Goal: Find specific fact: Find specific fact

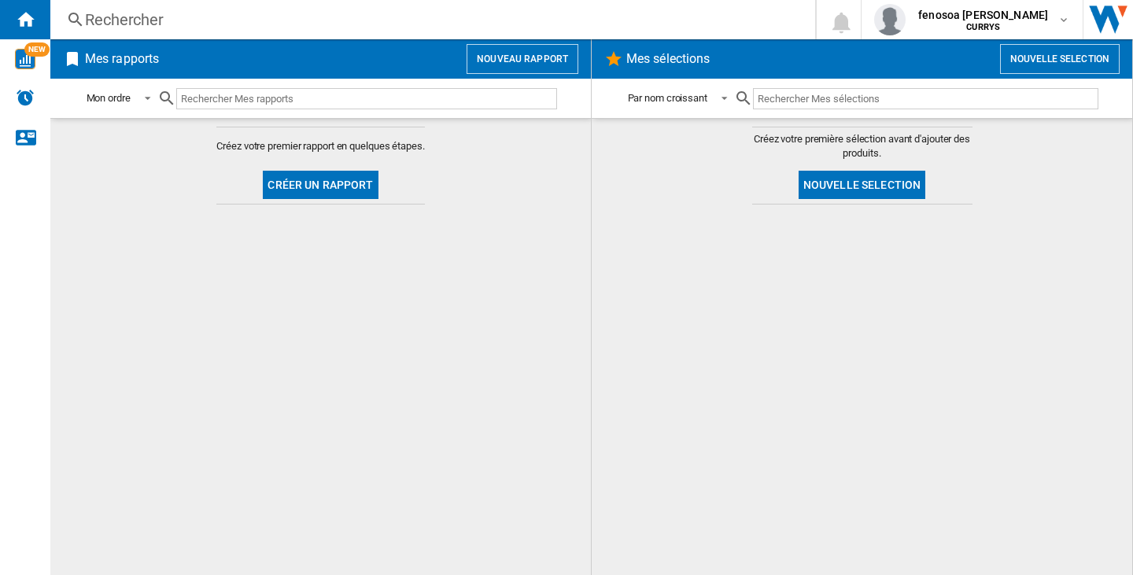
click at [126, 20] on div "Rechercher" at bounding box center [429, 20] width 689 height 22
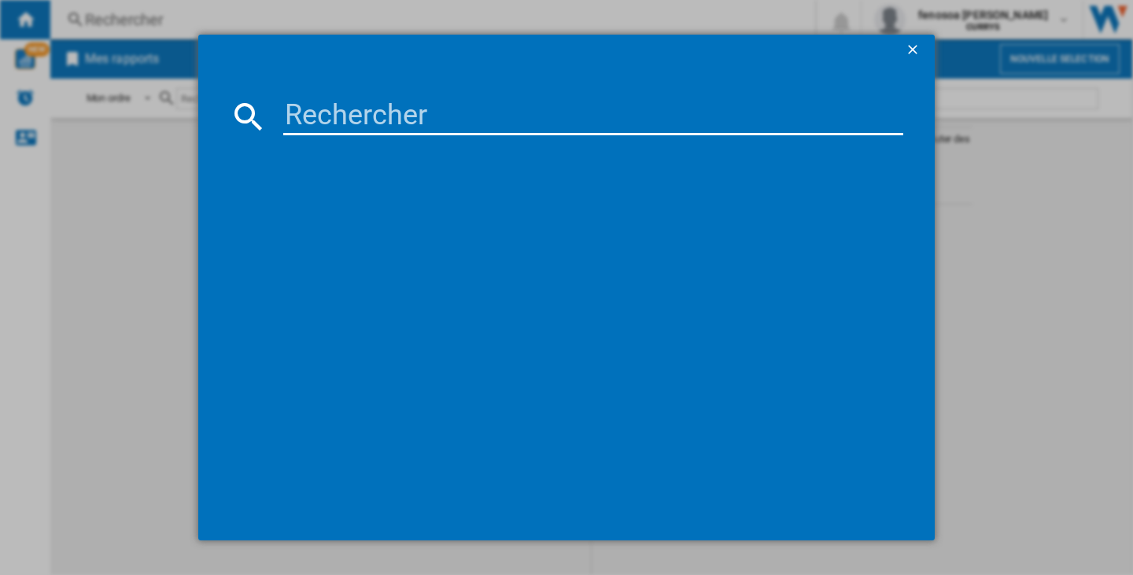
click at [370, 109] on input at bounding box center [593, 117] width 620 height 38
paste input "LG 50UR78006LK BLACK 50""
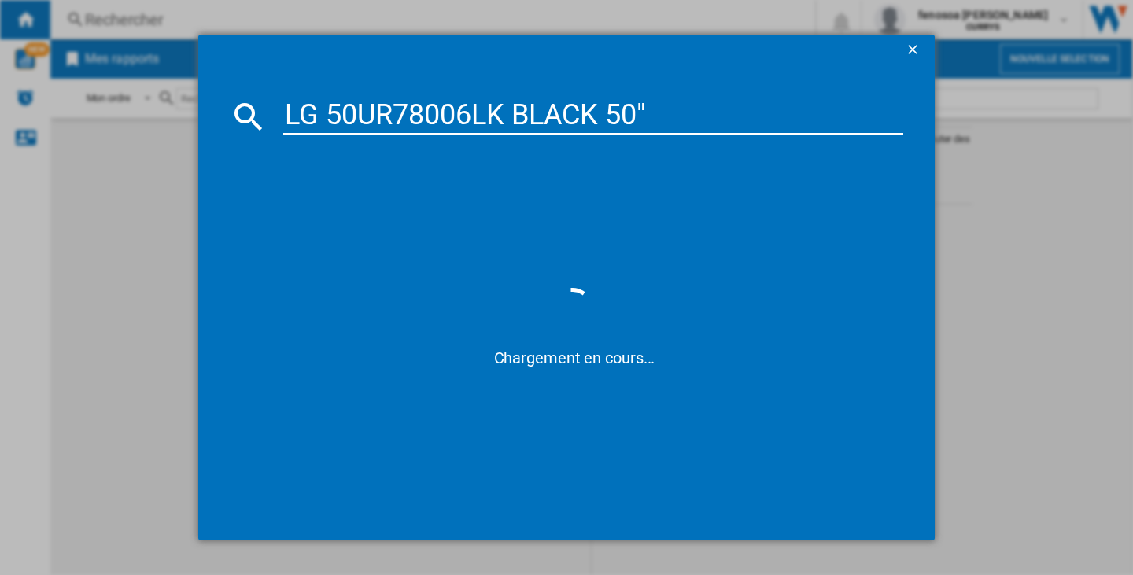
type input "LG 50UR78006LK BLACK 50""
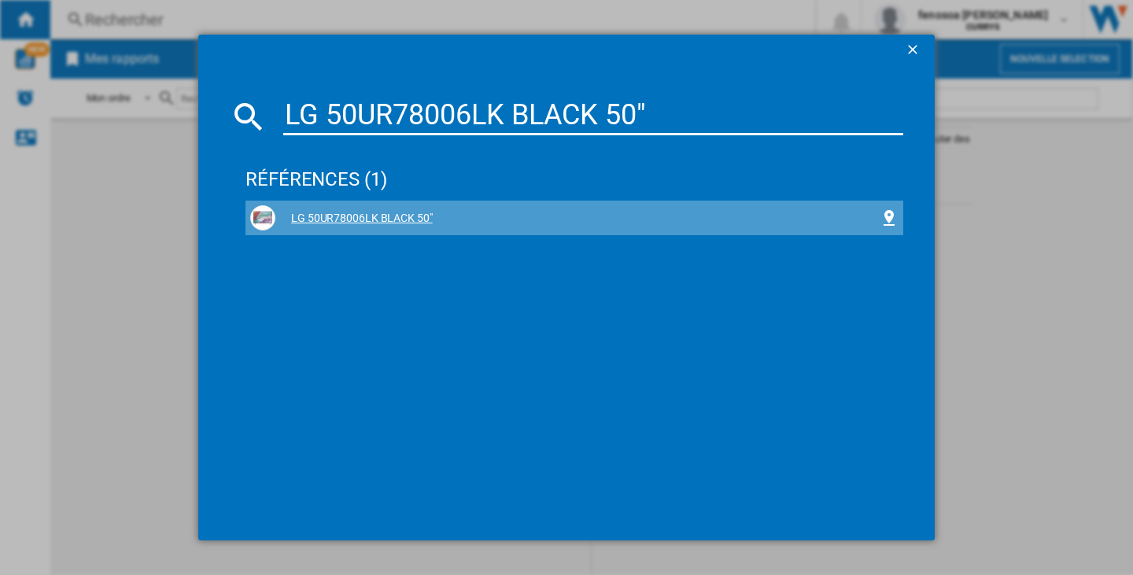
click at [382, 220] on div "LG 50UR78006LK BLACK 50"" at bounding box center [577, 219] width 604 height 16
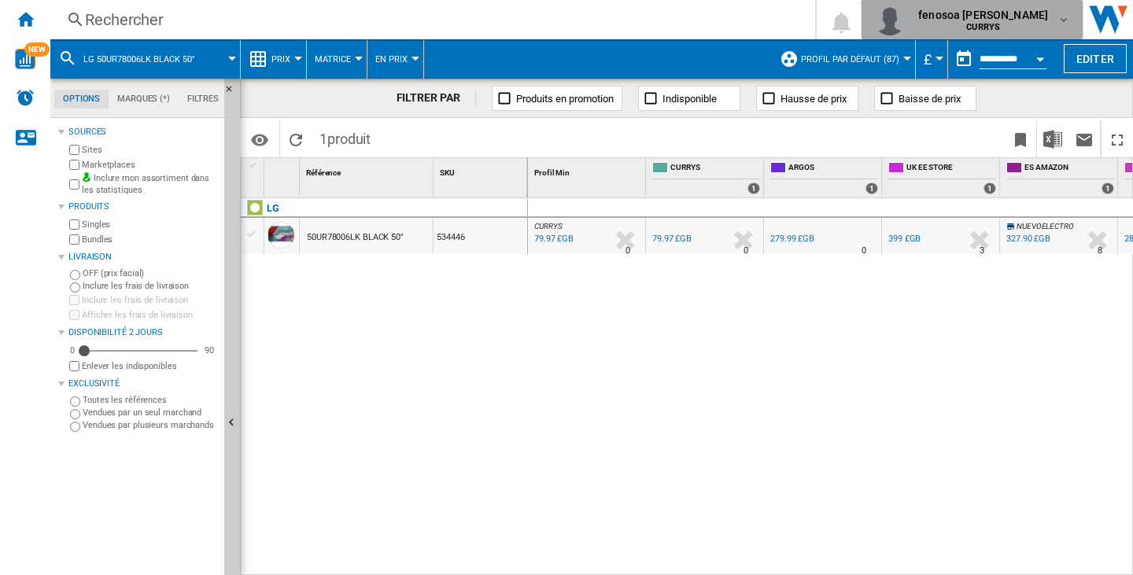
click at [1061, 13] on div "fenosoa [PERSON_NAME] CURRYS" at bounding box center [972, 19] width 196 height 31
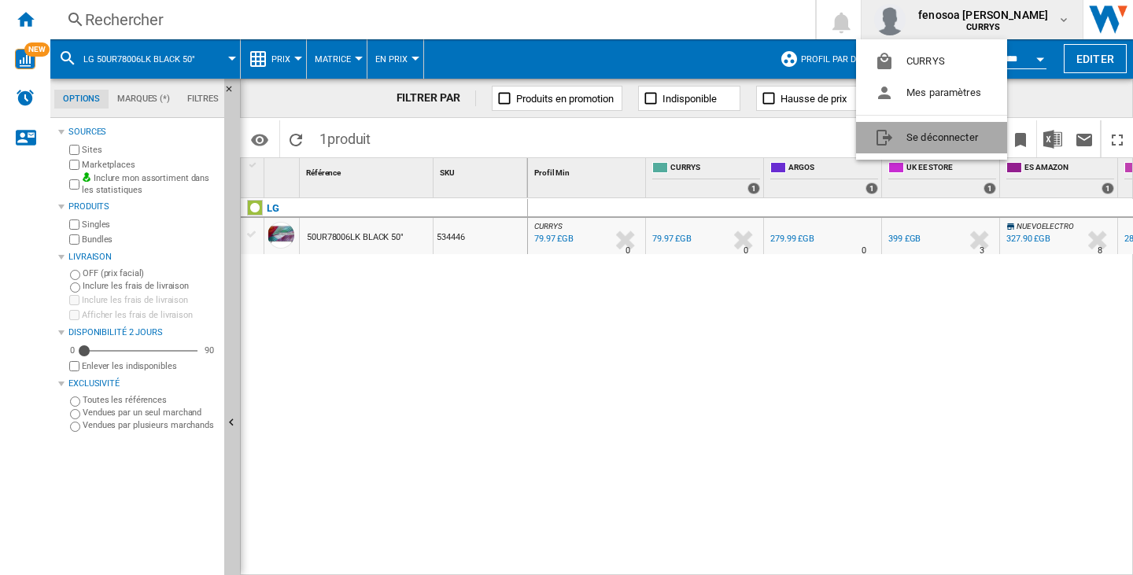
click at [942, 133] on button "Se déconnecter" at bounding box center [931, 137] width 151 height 31
